Goal: Transaction & Acquisition: Subscribe to service/newsletter

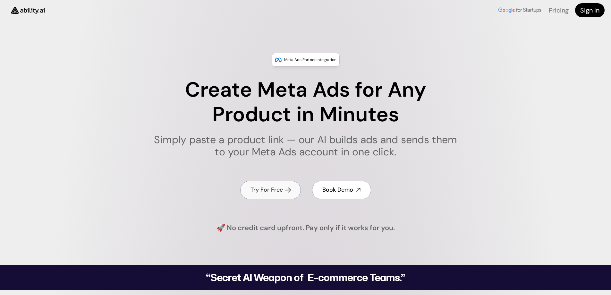
click at [258, 185] on link "Try For Free" at bounding box center [270, 190] width 61 height 18
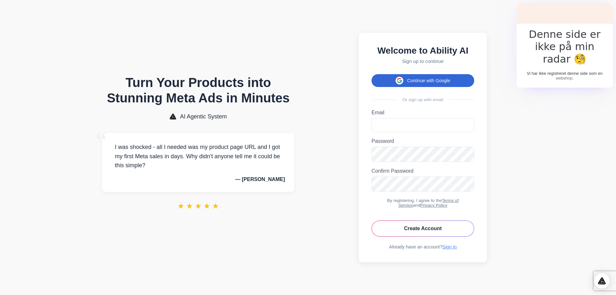
click at [417, 75] on button "Continue with Google" at bounding box center [423, 80] width 103 height 13
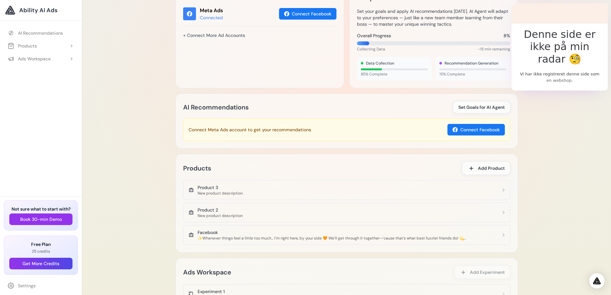
scroll to position [257, 0]
